Goal: Obtain resource: Download file/media

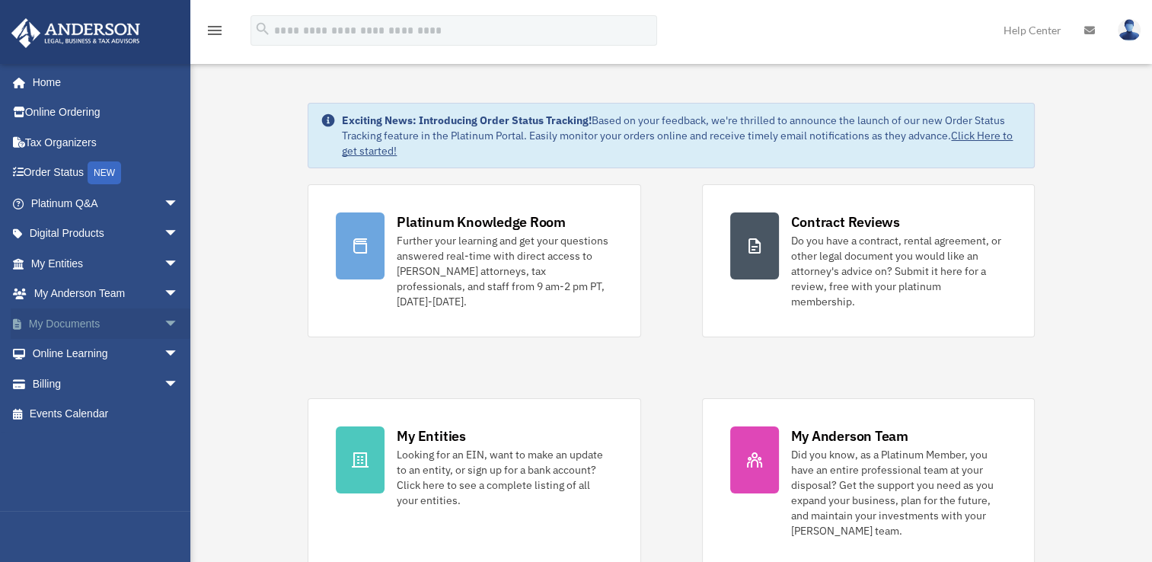
click at [164, 321] on span "arrow_drop_down" at bounding box center [179, 323] width 30 height 31
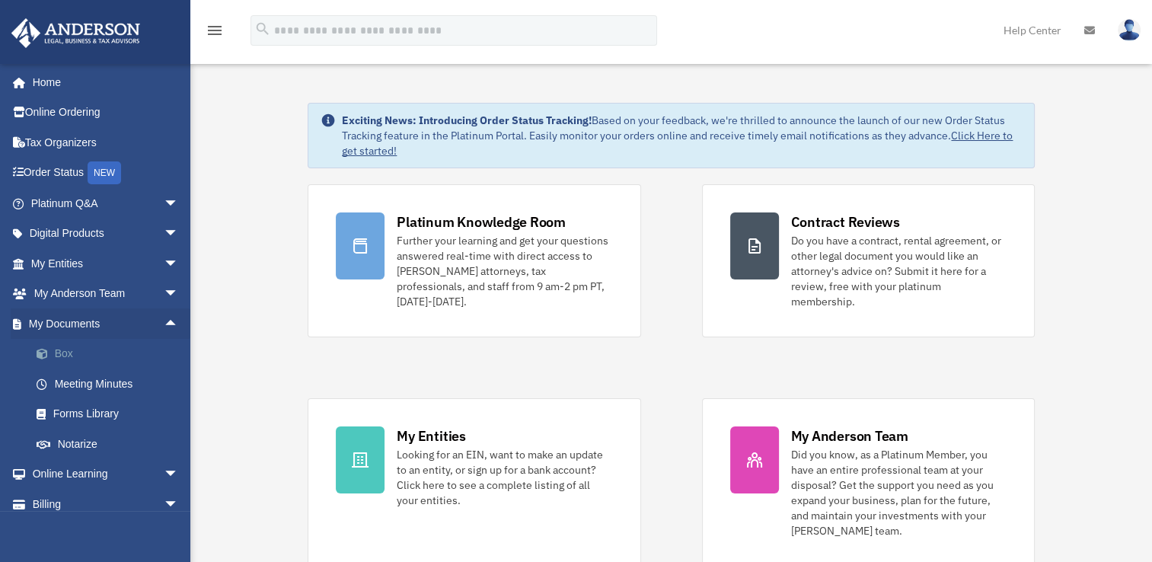
click at [66, 352] on link "Box" at bounding box center [111, 354] width 180 height 30
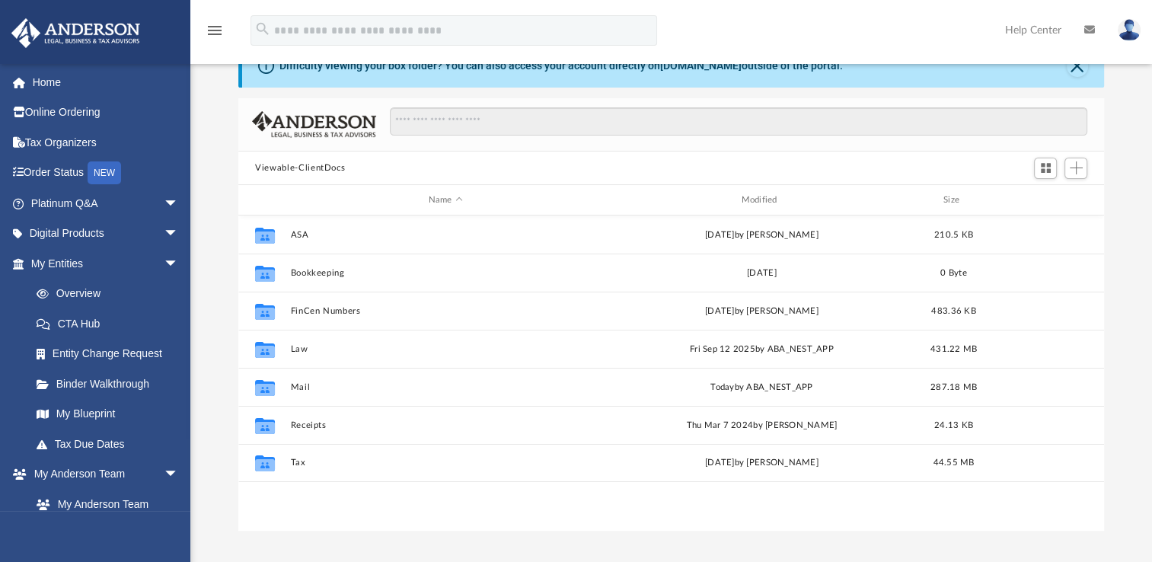
scroll to position [76, 0]
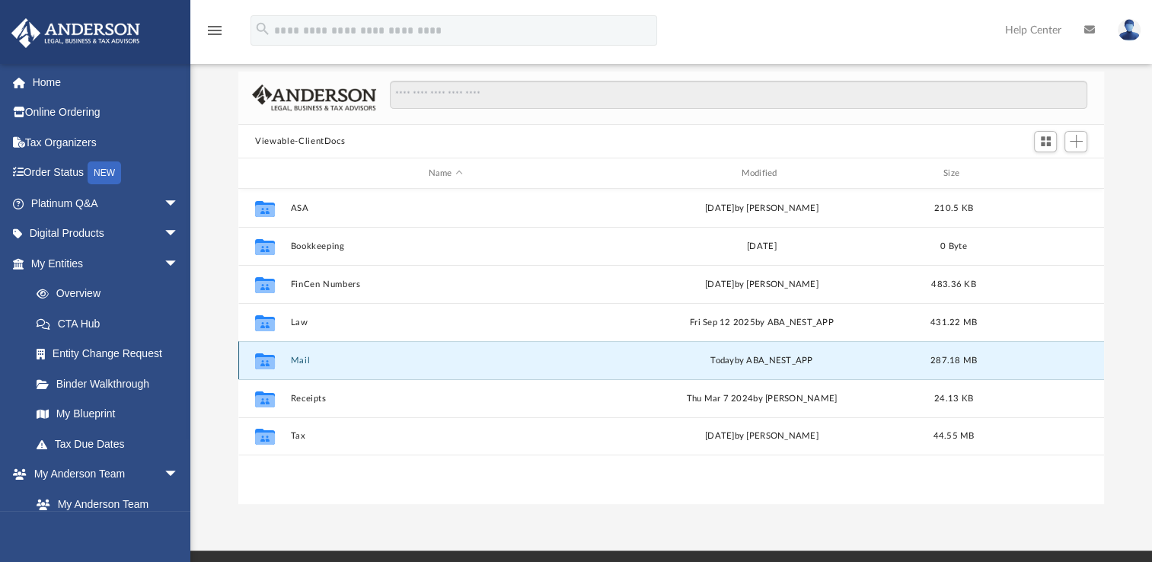
click at [296, 356] on button "Mail" at bounding box center [446, 360] width 310 height 10
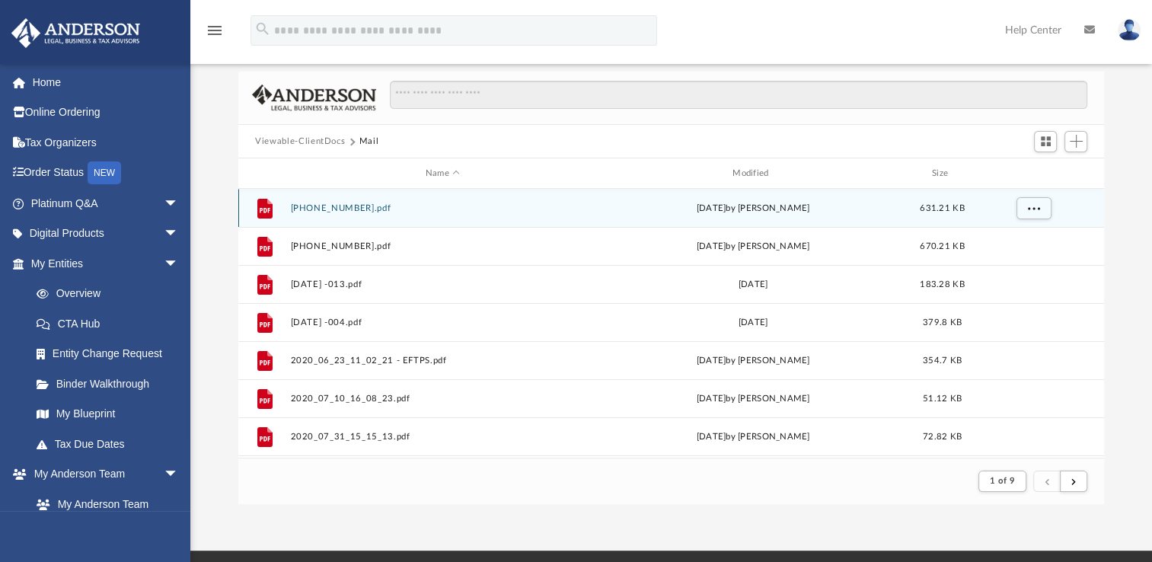
scroll to position [287, 853]
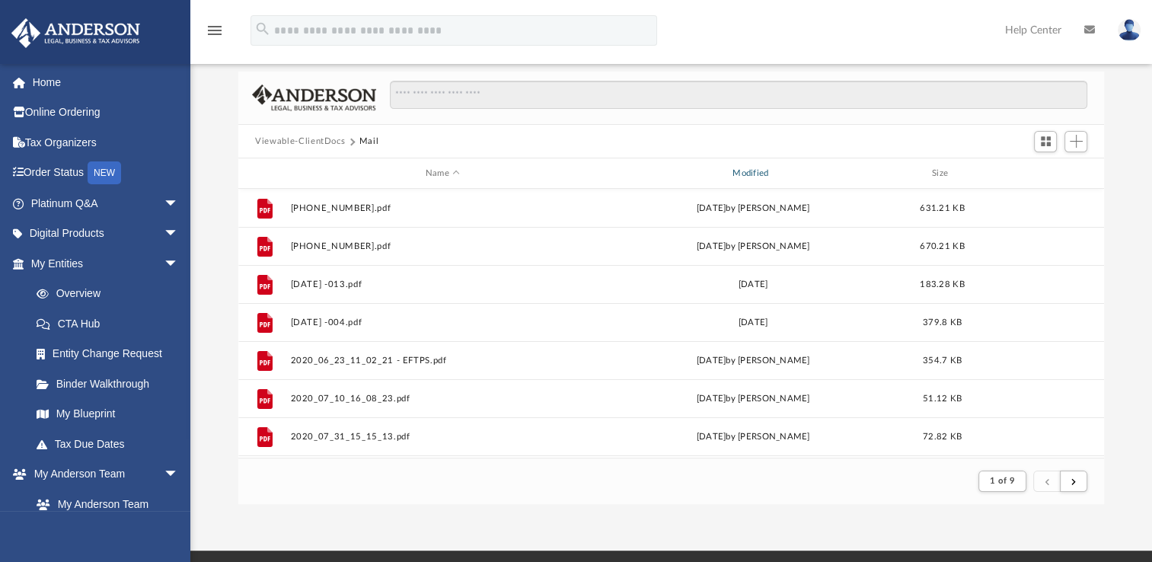
click at [754, 171] on div "Modified" at bounding box center [753, 174] width 304 height 14
click at [751, 170] on div "Modified" at bounding box center [753, 174] width 304 height 14
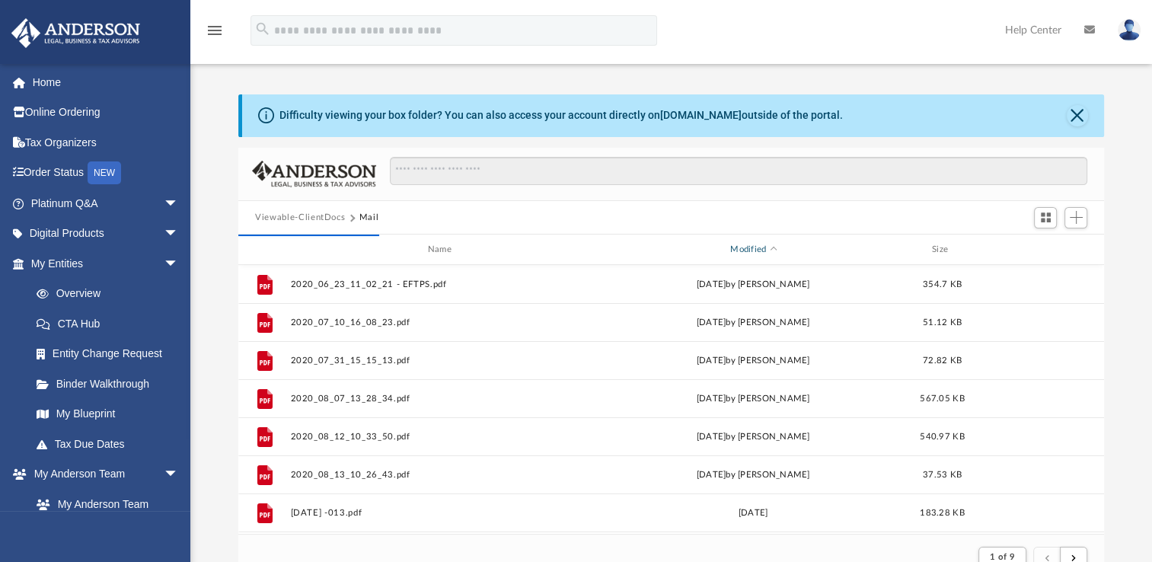
scroll to position [76, 0]
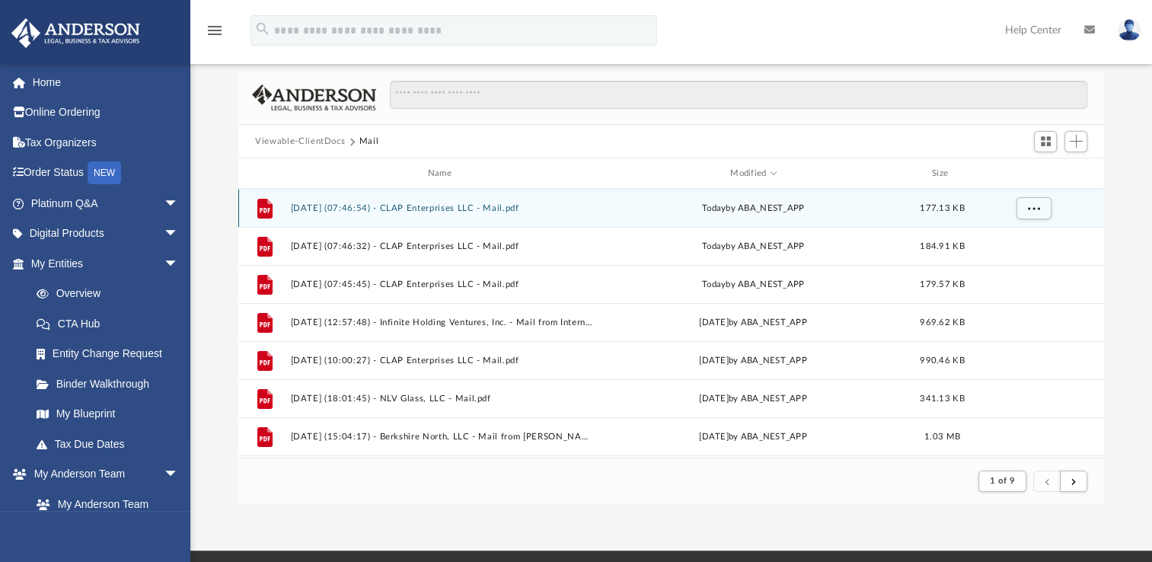
click at [435, 207] on button "2025.10.08 (07:46:54) - CLAP Enterprises LLC - Mail.pdf" at bounding box center [443, 208] width 304 height 10
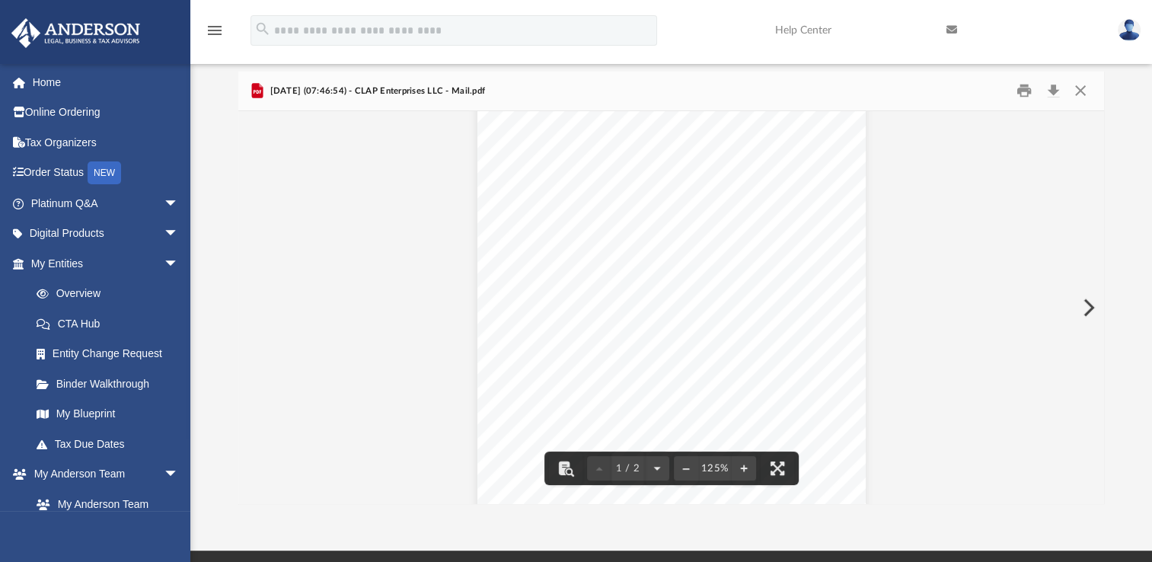
scroll to position [0, 0]
click at [1077, 92] on button "Close" at bounding box center [1079, 91] width 27 height 24
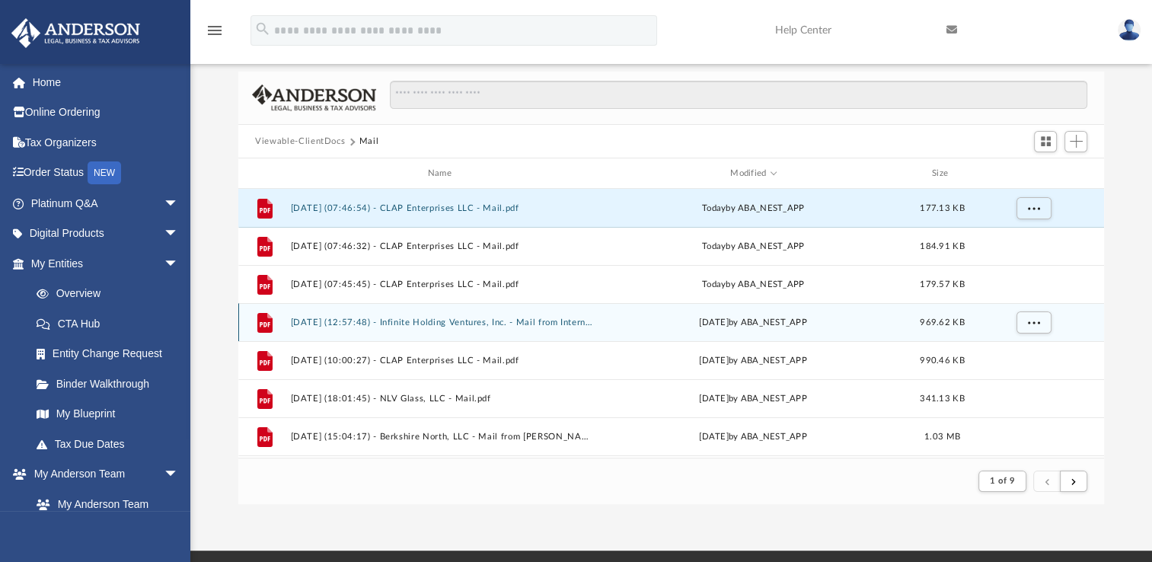
click at [467, 321] on button "2025.10.07 (12:57:48) - Infinite Holding Ventures, Inc. - Mail from Internal Re…" at bounding box center [443, 322] width 304 height 10
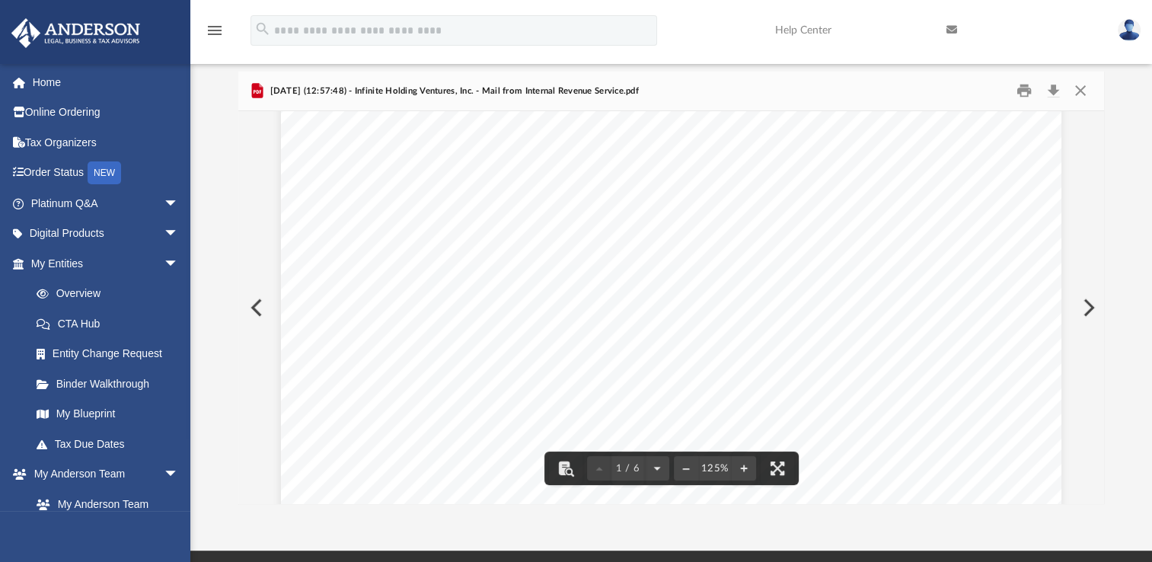
scroll to position [152, 0]
